Goal: Task Accomplishment & Management: Use online tool/utility

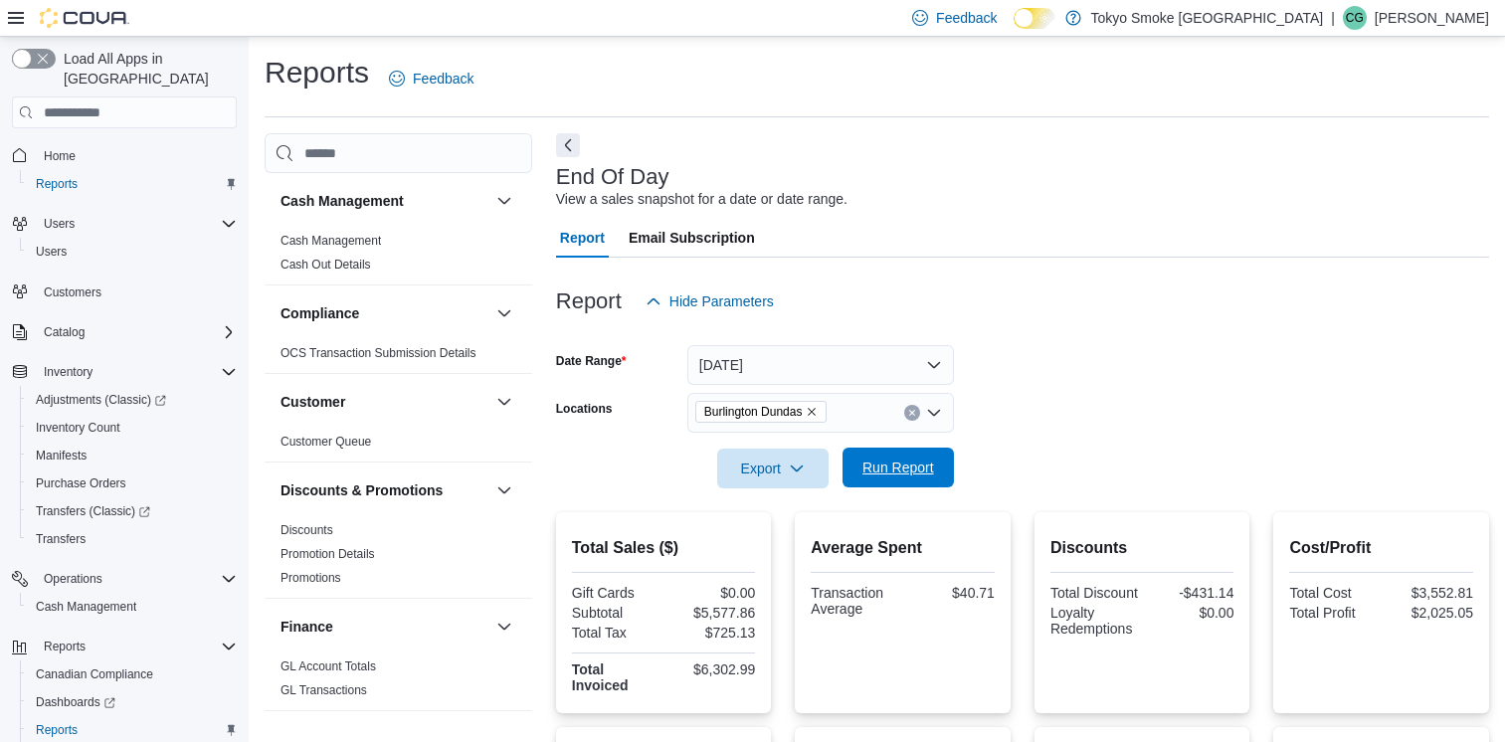
scroll to position [420, 0]
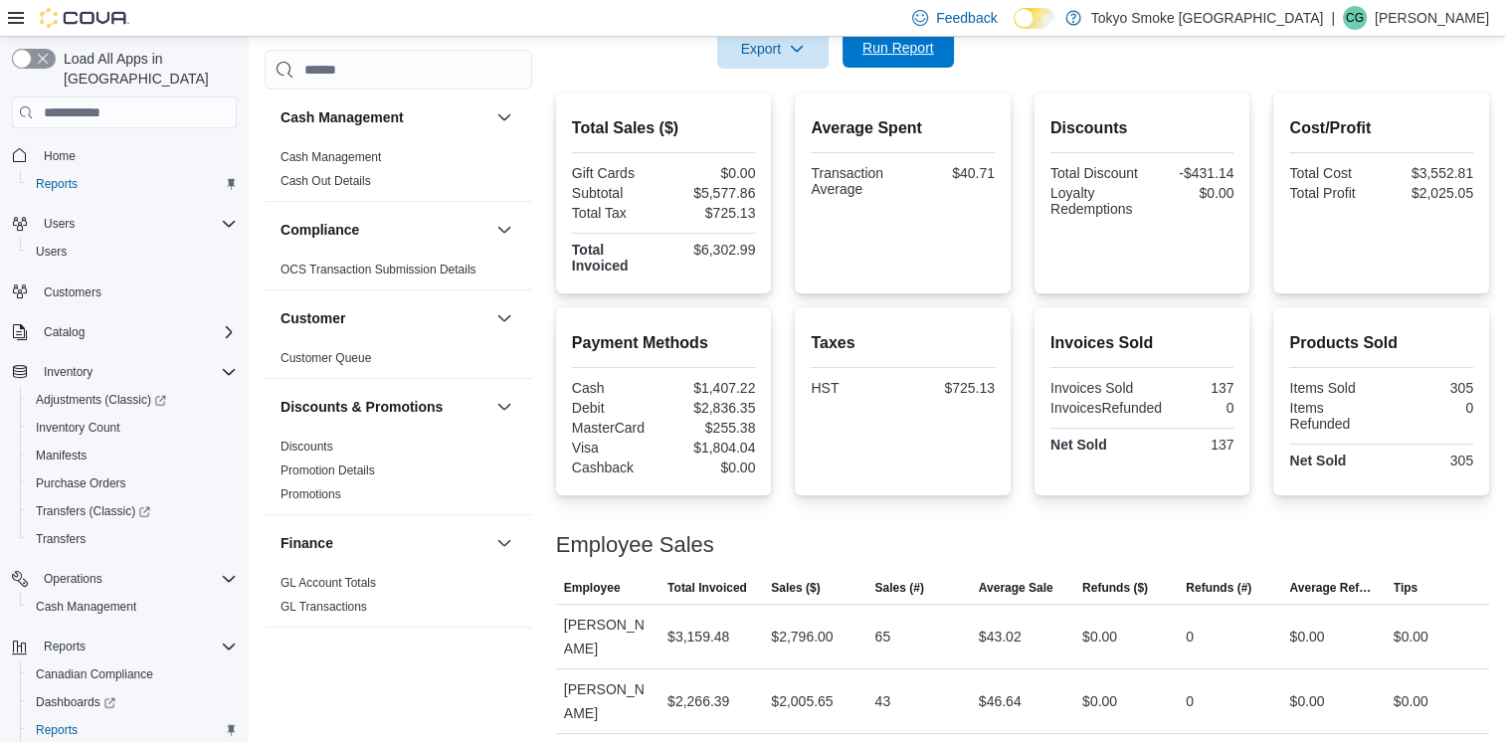
click at [891, 47] on span "Run Report" at bounding box center [899, 48] width 72 height 20
click at [915, 56] on span "Run Report" at bounding box center [899, 48] width 72 height 20
click at [1481, 14] on p "[PERSON_NAME]" at bounding box center [1432, 18] width 114 height 24
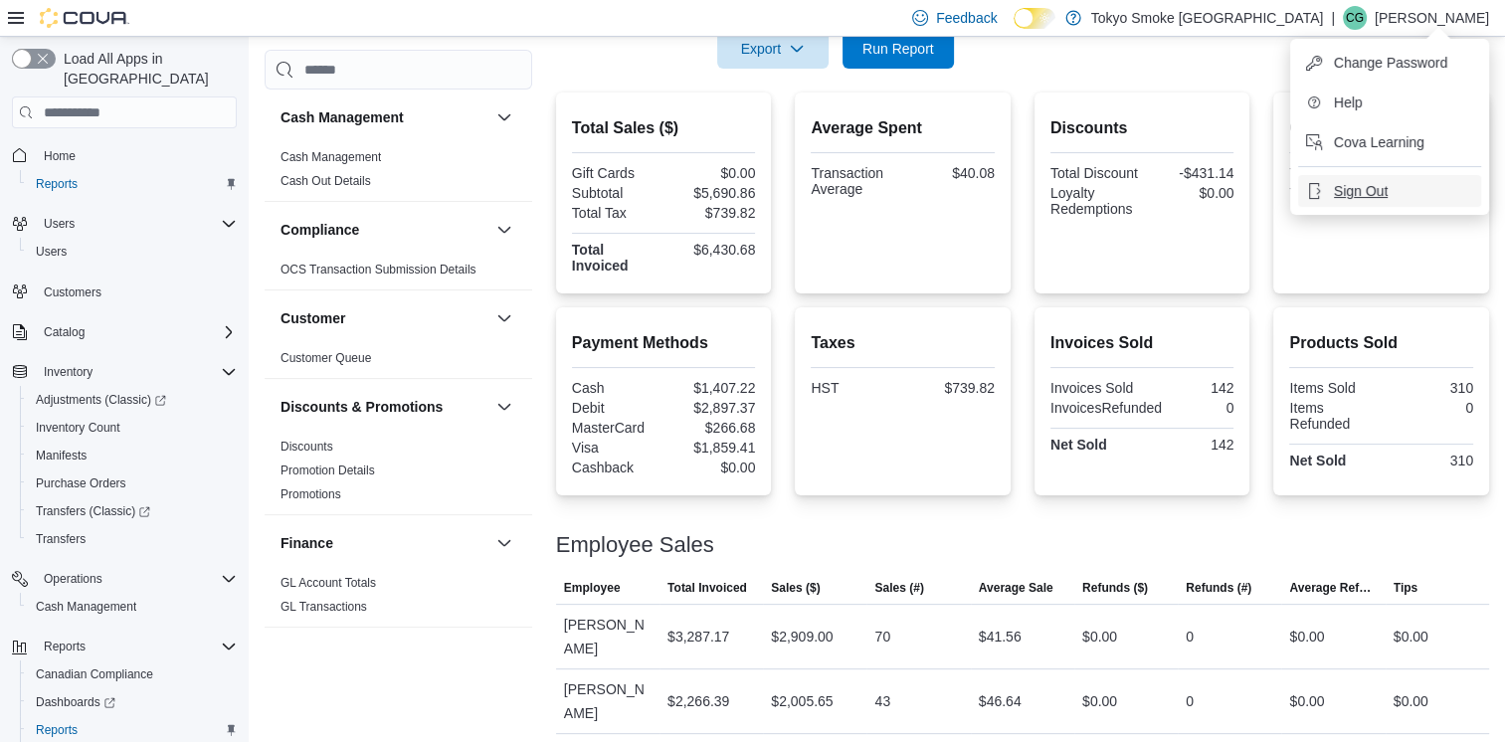
click at [1369, 194] on span "Sign Out" at bounding box center [1361, 191] width 54 height 20
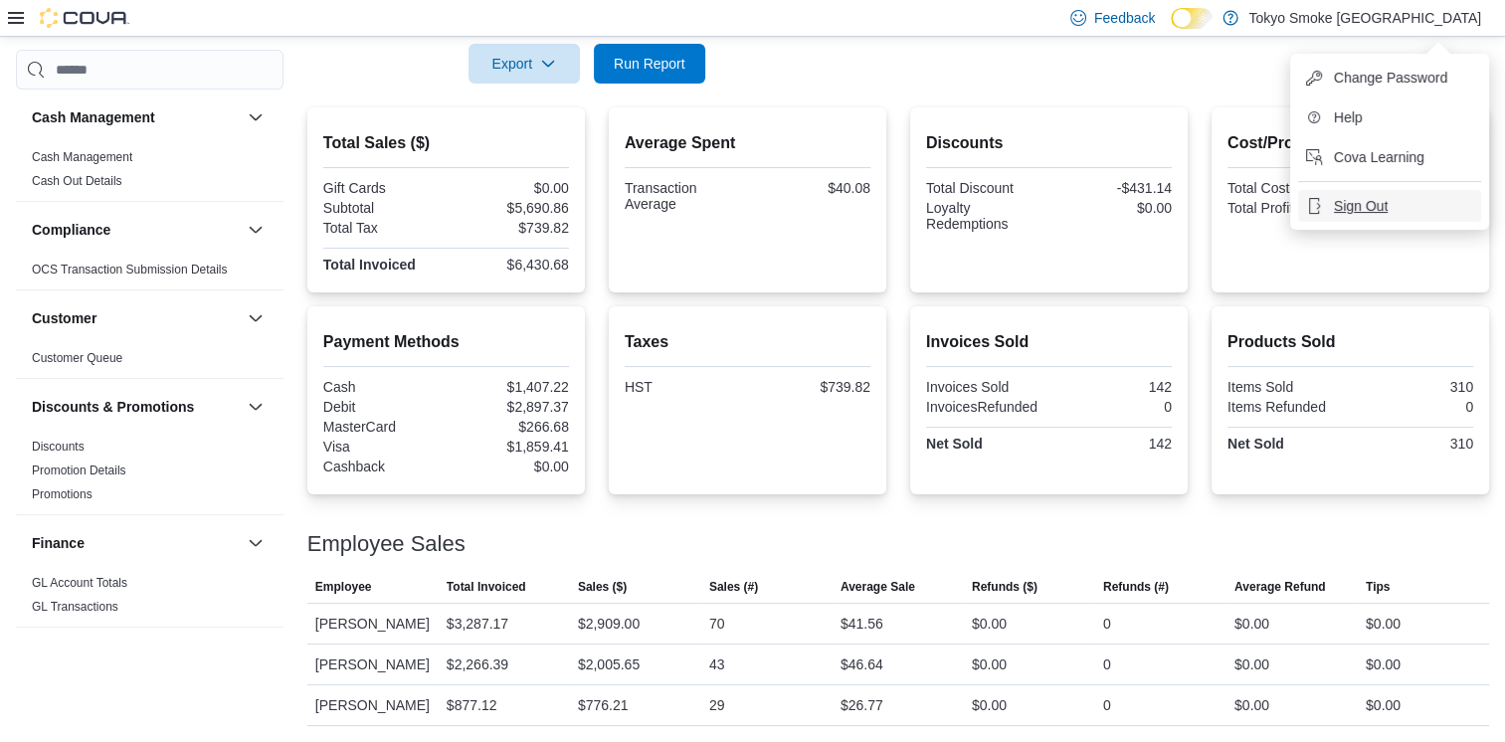
scroll to position [404, 0]
